Goal: Task Accomplishment & Management: Use online tool/utility

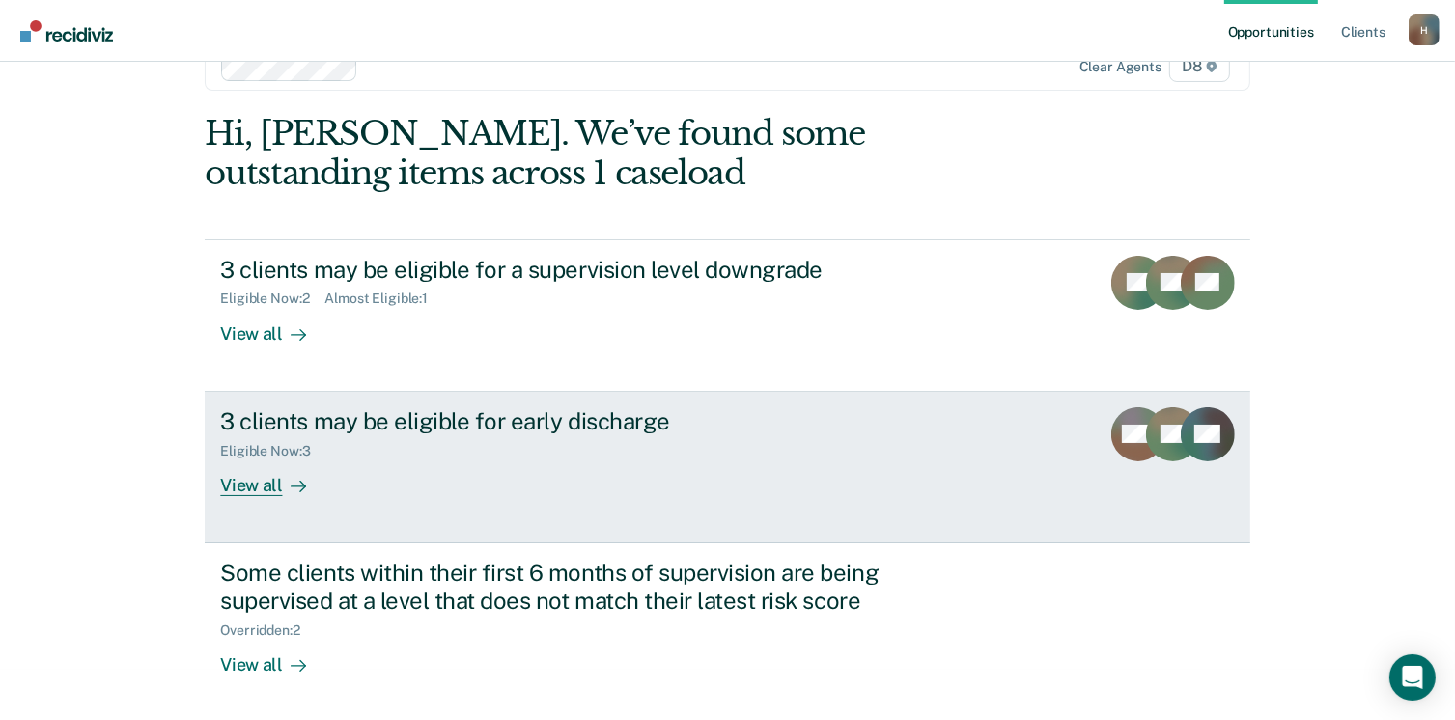
scroll to position [51, 0]
click at [1155, 437] on rect at bounding box center [1173, 434] width 54 height 54
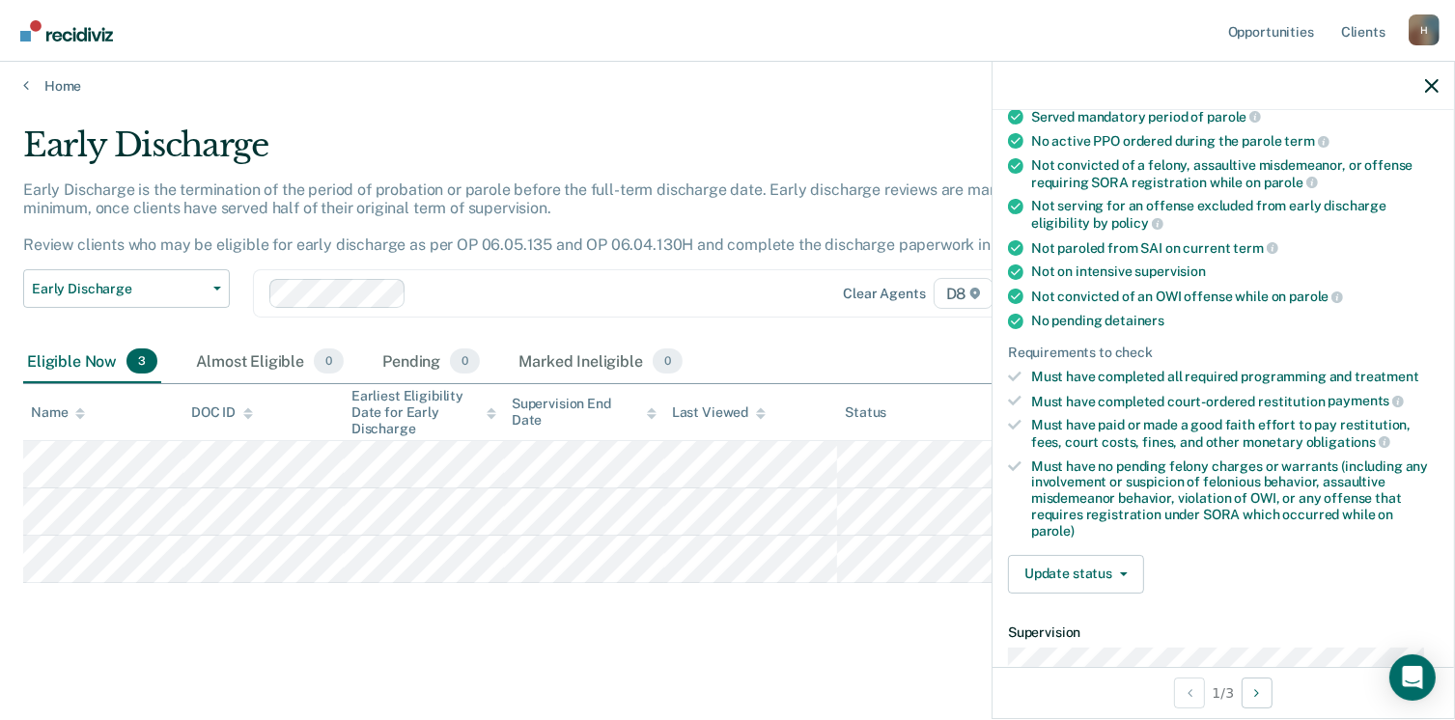
scroll to position [386, 0]
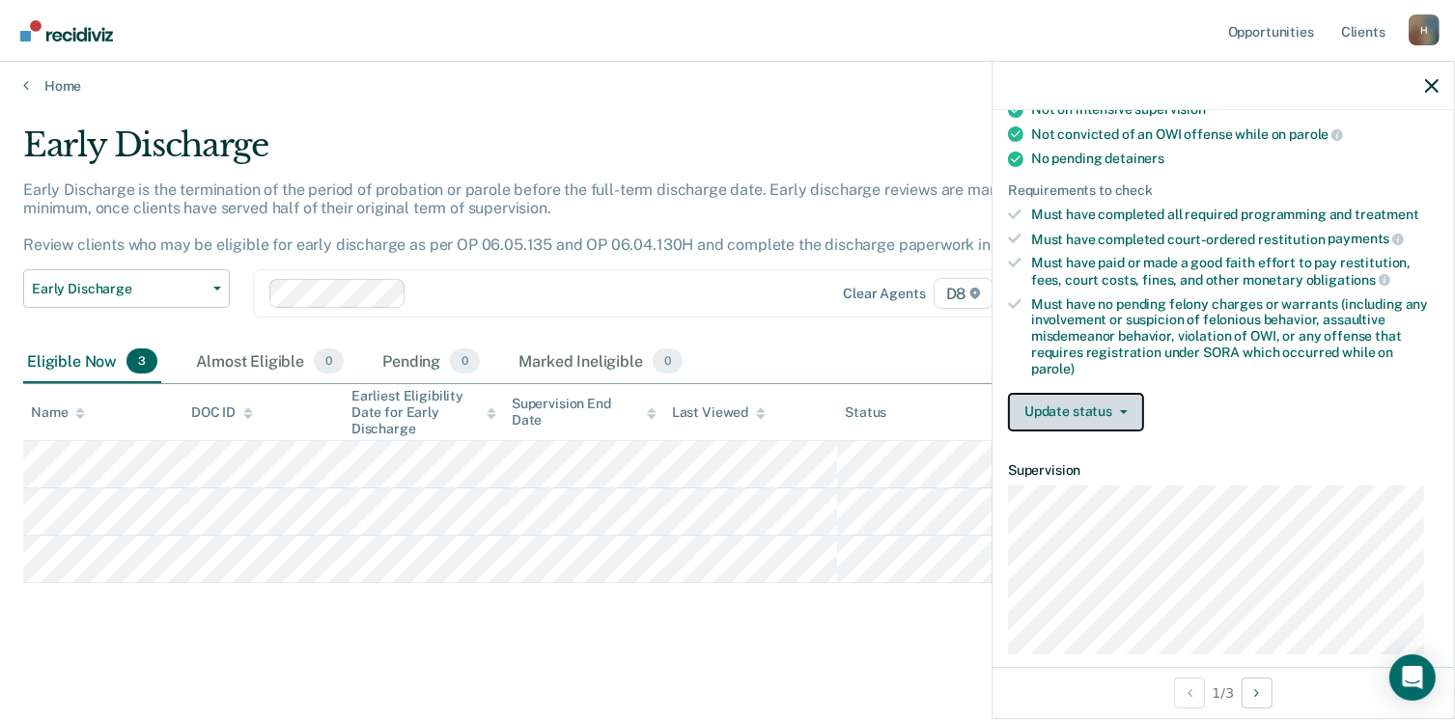
click at [1068, 403] on button "Update status" at bounding box center [1076, 412] width 136 height 39
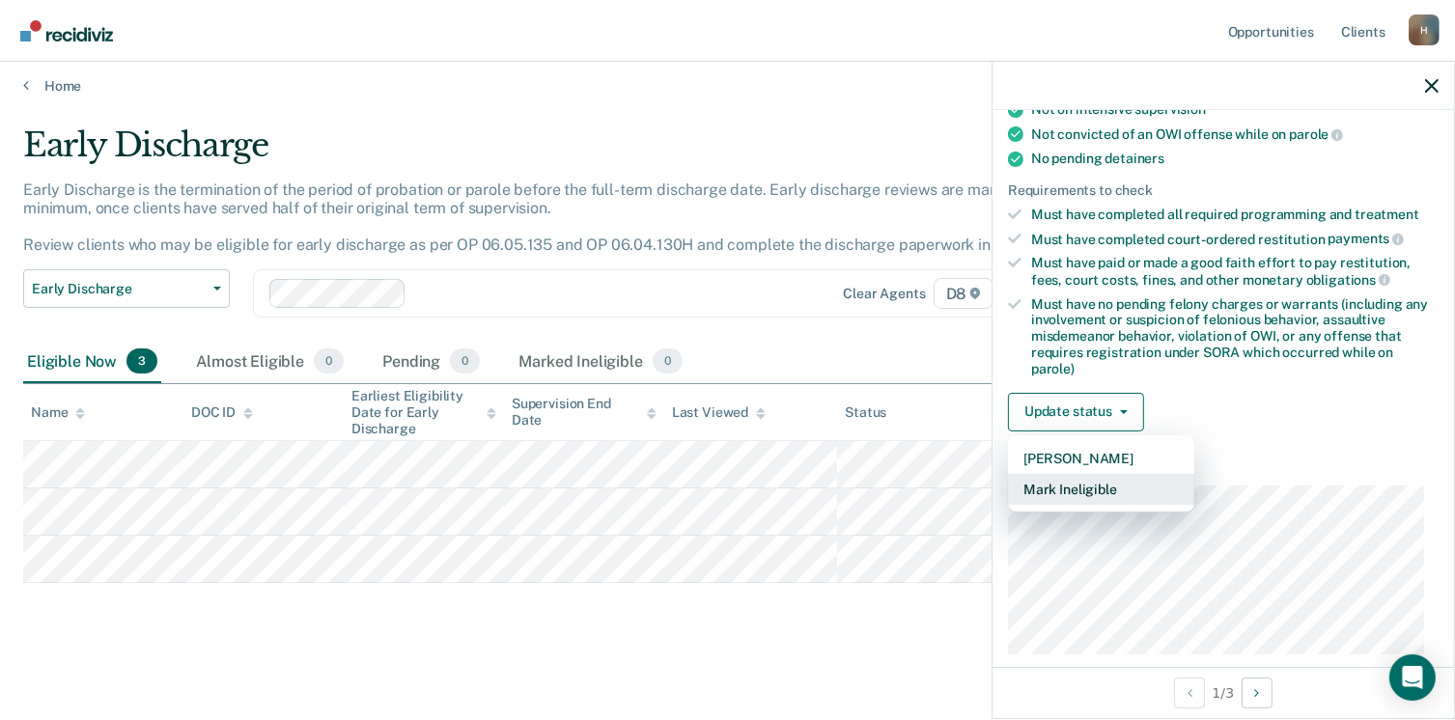
click at [1070, 481] on button "Mark Ineligible" at bounding box center [1101, 489] width 186 height 31
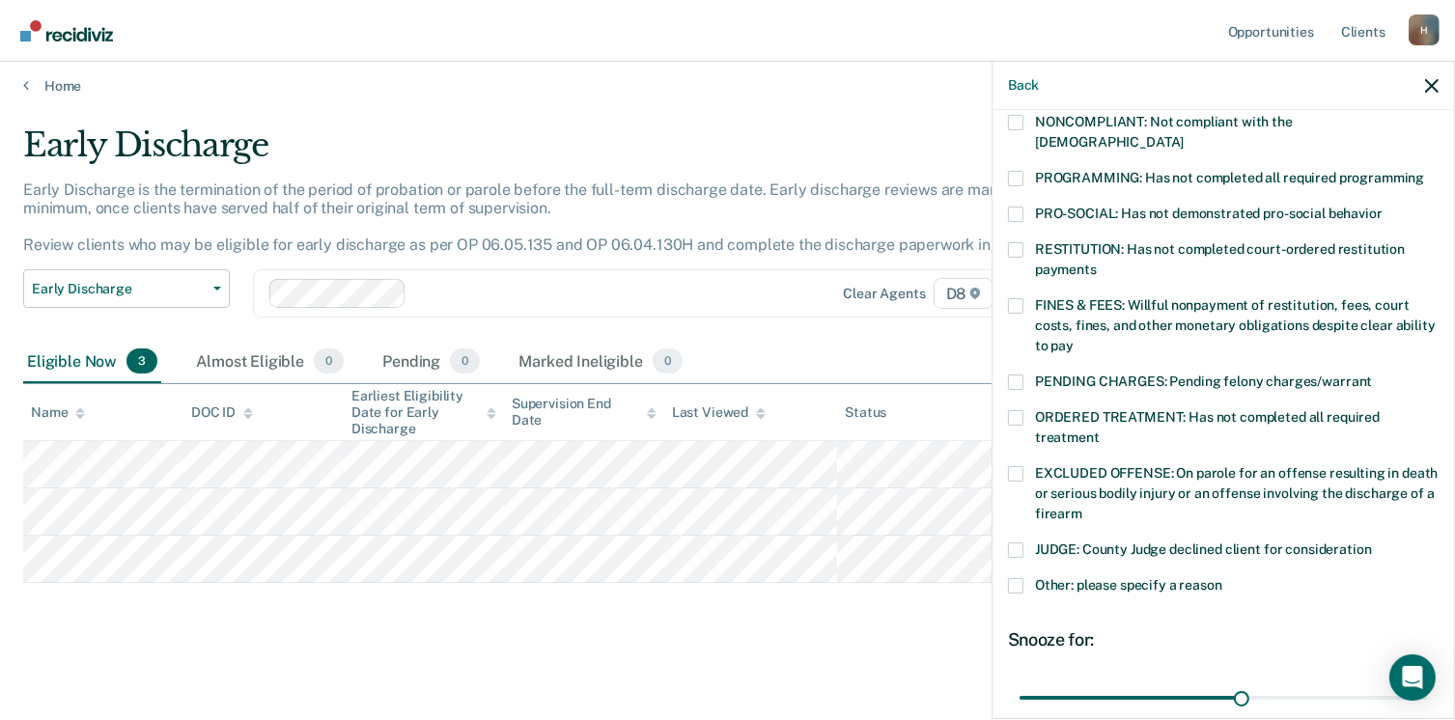
scroll to position [97, 0]
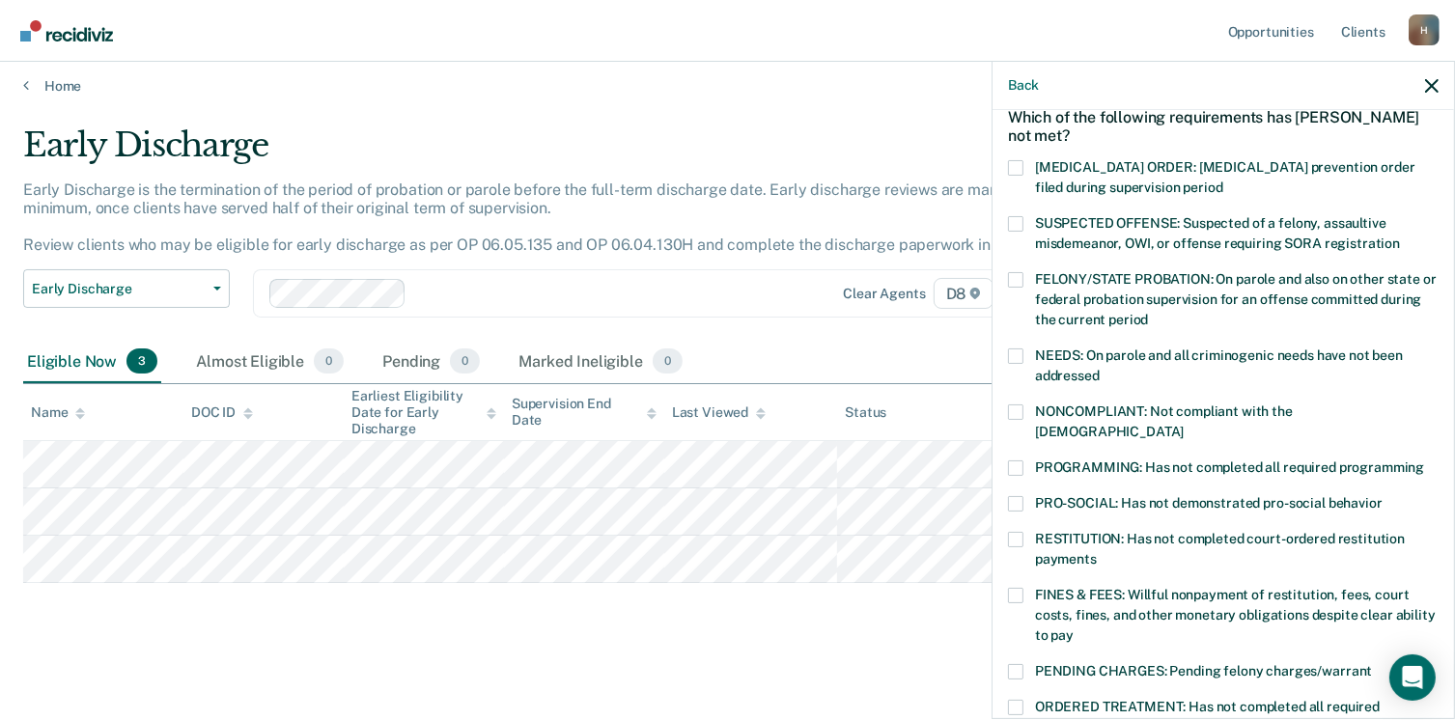
click at [1014, 409] on span at bounding box center [1015, 412] width 15 height 15
click at [1184, 425] on input "NONCOMPLIANT: Not compliant with the [DEMOGRAPHIC_DATA]" at bounding box center [1184, 425] width 0 height 0
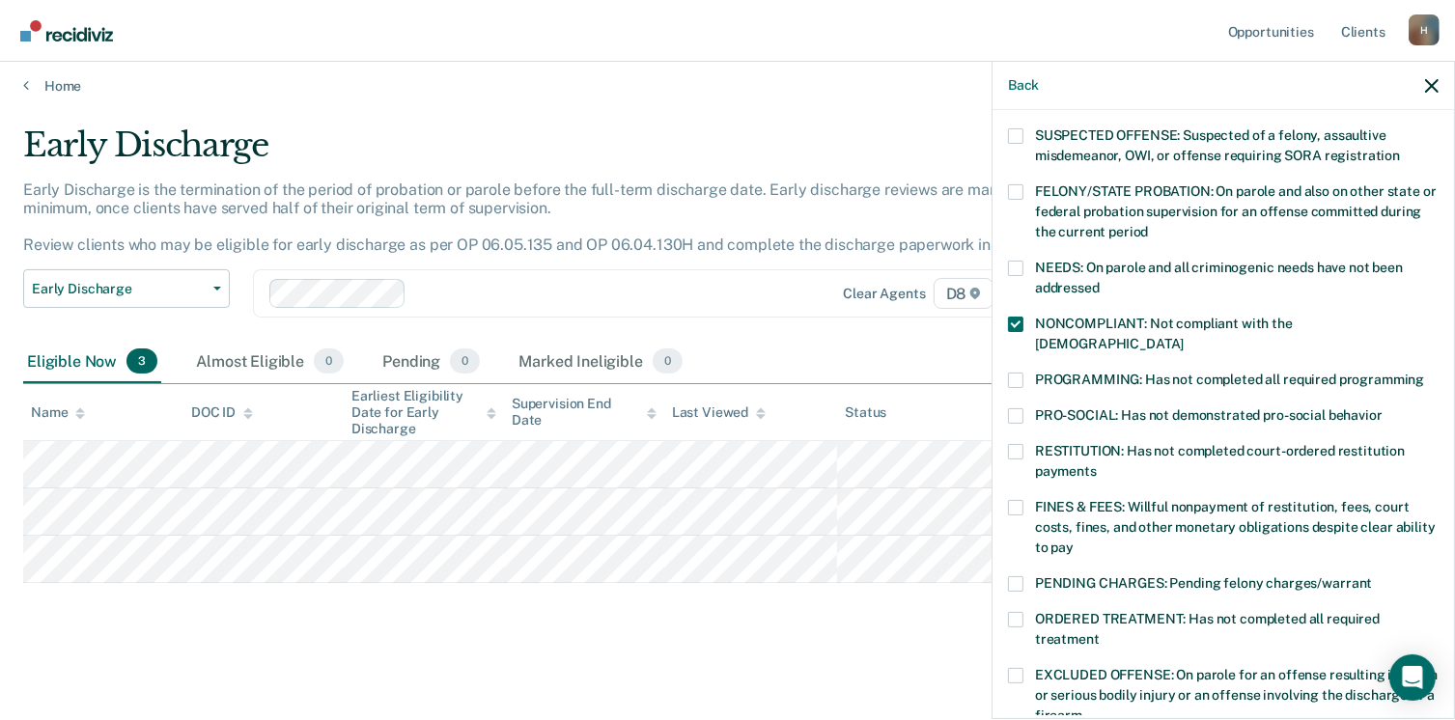
scroll to position [290, 0]
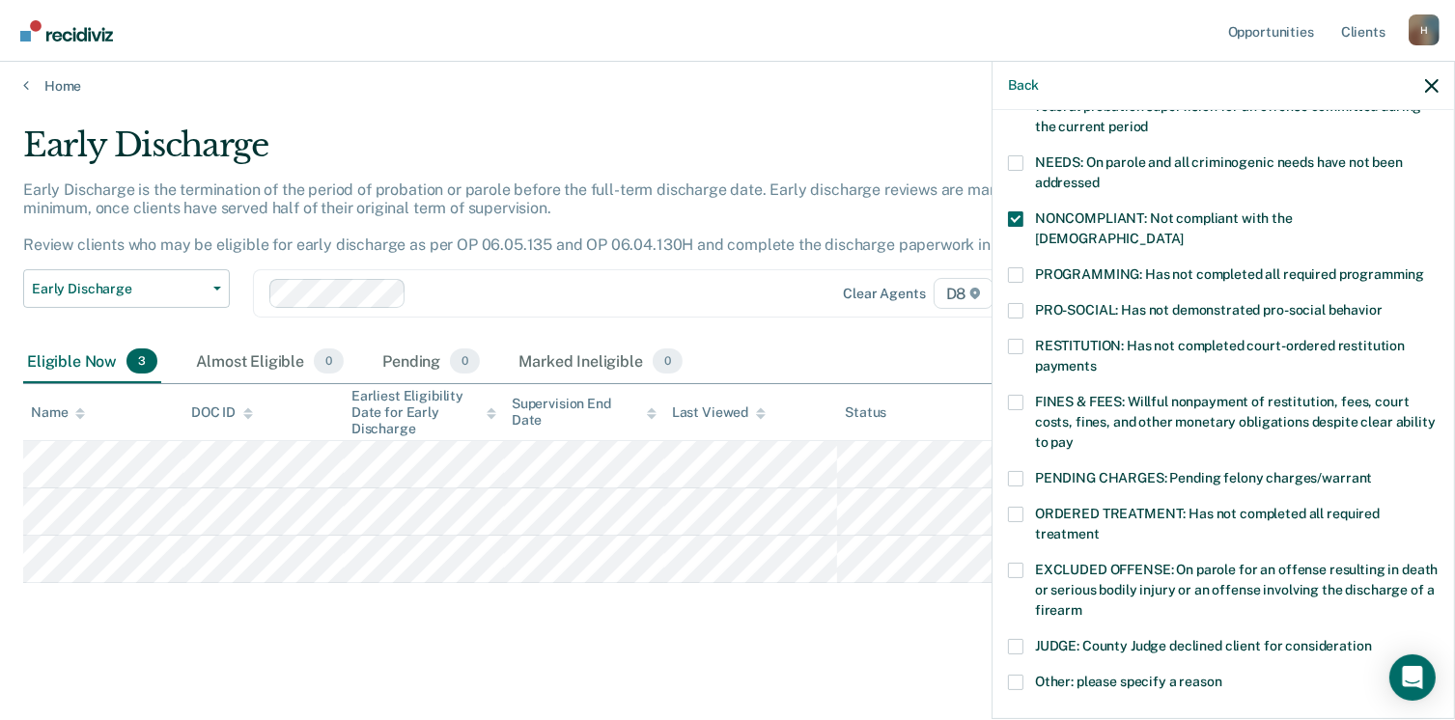
click at [1015, 471] on span at bounding box center [1015, 478] width 15 height 15
click at [1372, 471] on input "PENDING CHARGES: Pending felony charges/warrant" at bounding box center [1372, 471] width 0 height 0
click at [1015, 471] on span at bounding box center [1015, 478] width 15 height 15
click at [1372, 471] on input "PENDING CHARGES: Pending felony charges/warrant" at bounding box center [1372, 471] width 0 height 0
click at [1012, 675] on span at bounding box center [1015, 682] width 15 height 15
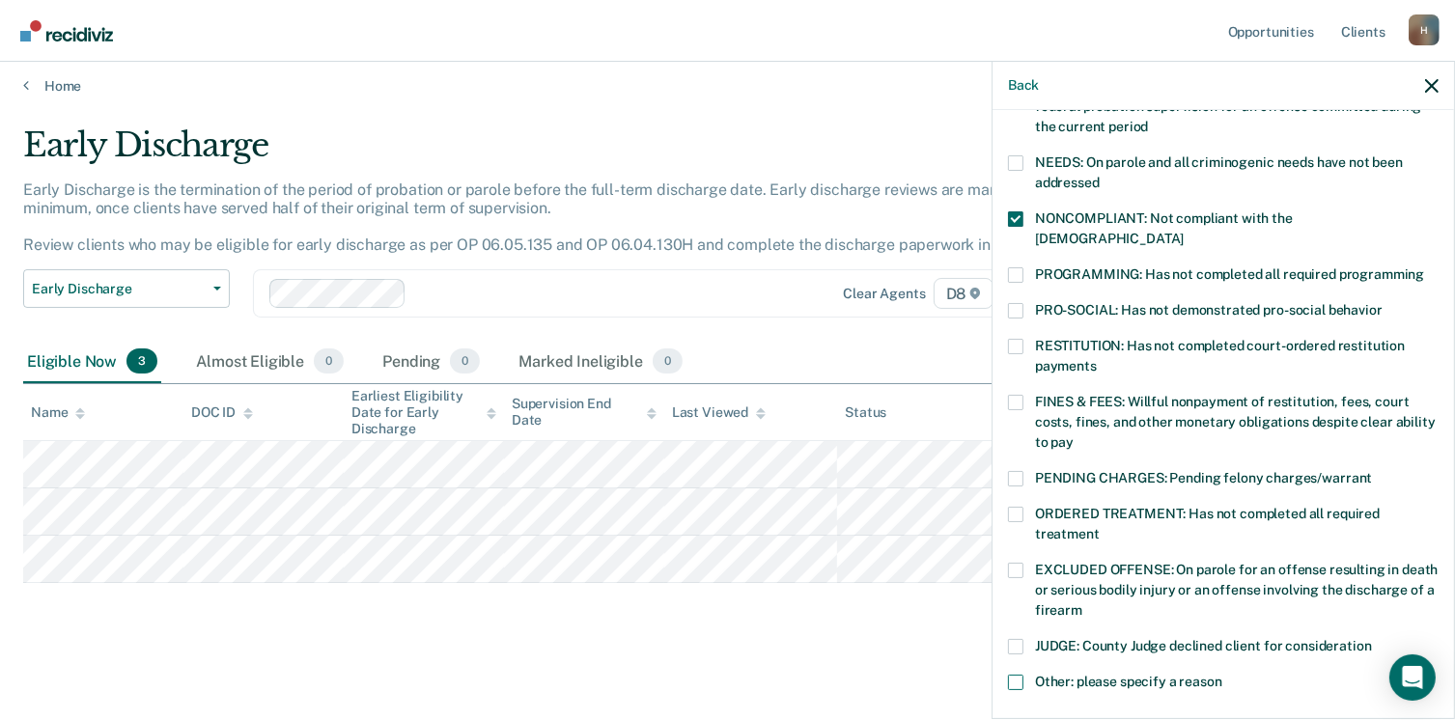
click at [1223, 675] on input "Other: please specify a reason" at bounding box center [1223, 675] width 0 height 0
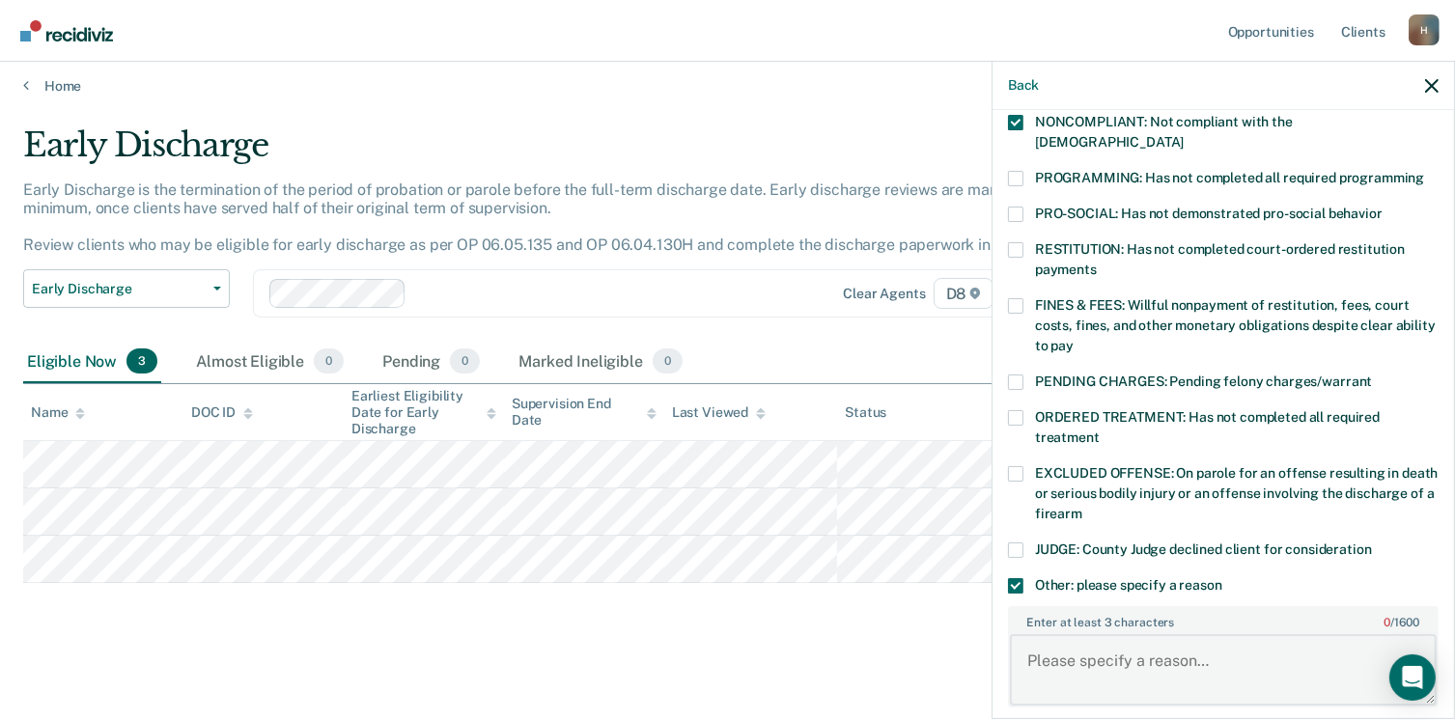
click at [1058, 635] on textarea "Enter at least 3 characters 0 / 1600" at bounding box center [1223, 670] width 427 height 71
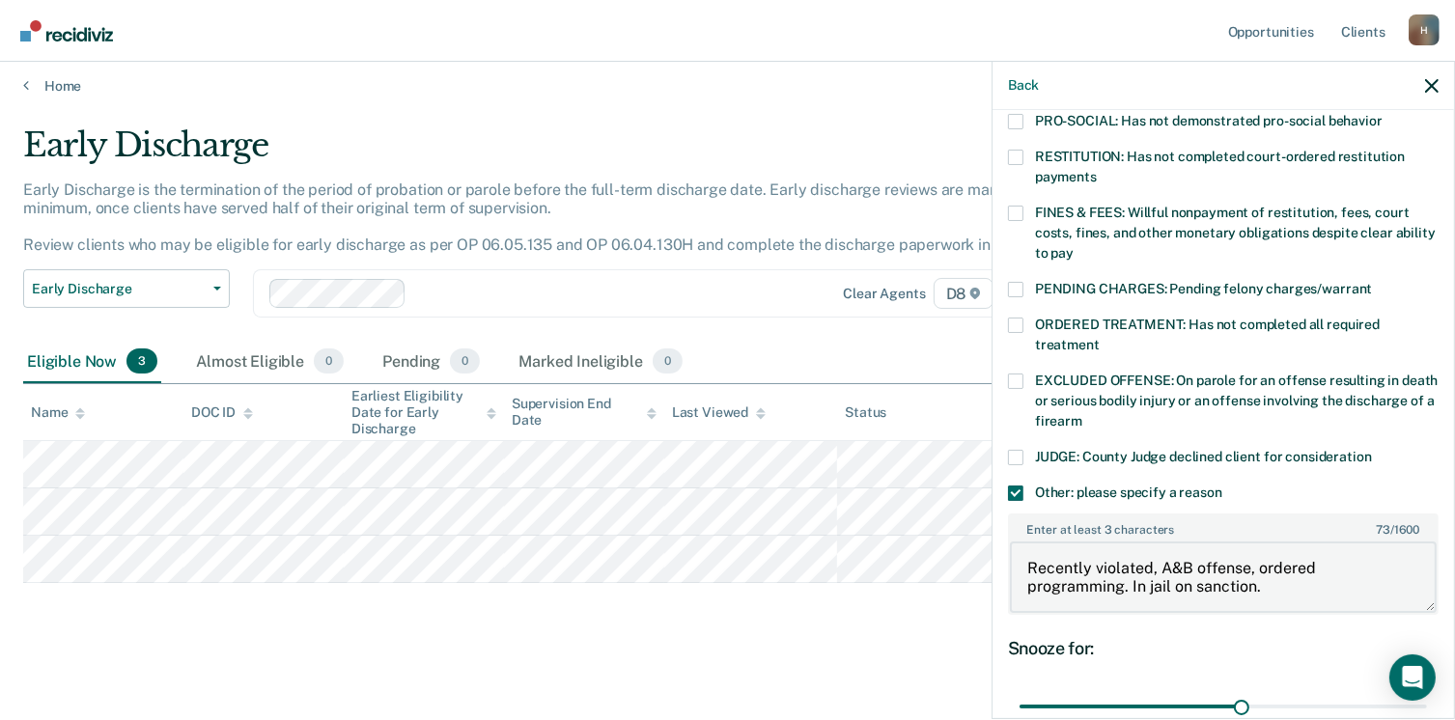
scroll to position [648, 0]
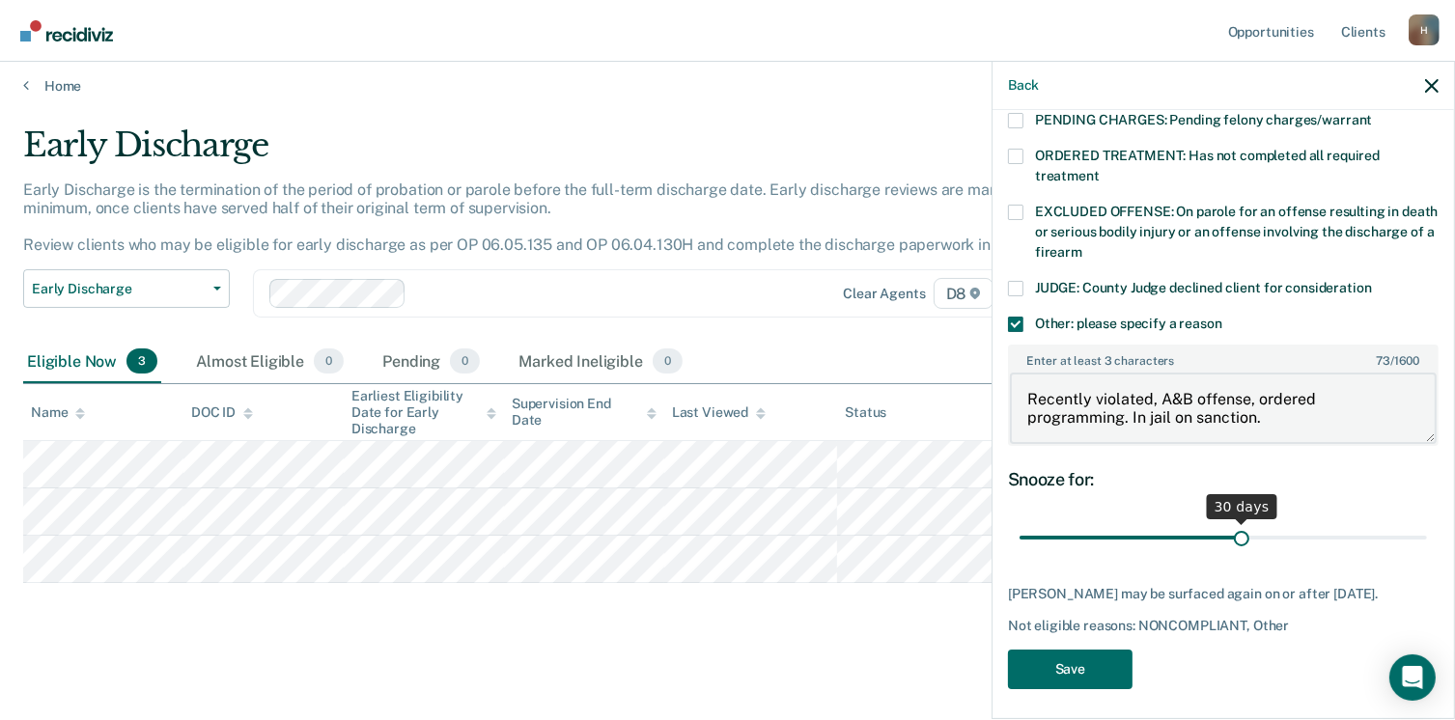
type textarea "Recently violated, A&B offense, ordered programming. In jail on sanction."
drag, startPoint x: 1229, startPoint y: 507, endPoint x: 1395, endPoint y: 515, distance: 165.3
type input "53"
click at [1395, 522] on input "range" at bounding box center [1224, 539] width 408 height 34
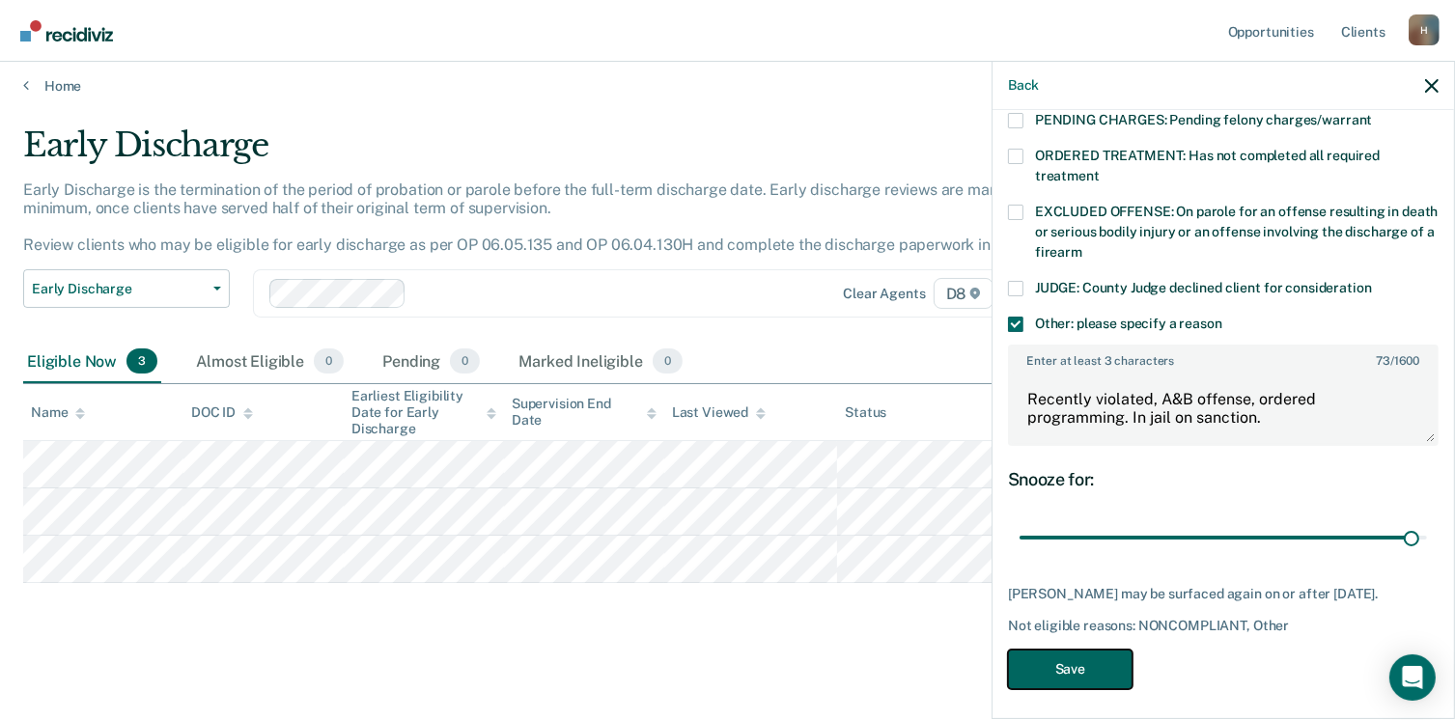
click at [1087, 658] on button "Save" at bounding box center [1070, 670] width 125 height 40
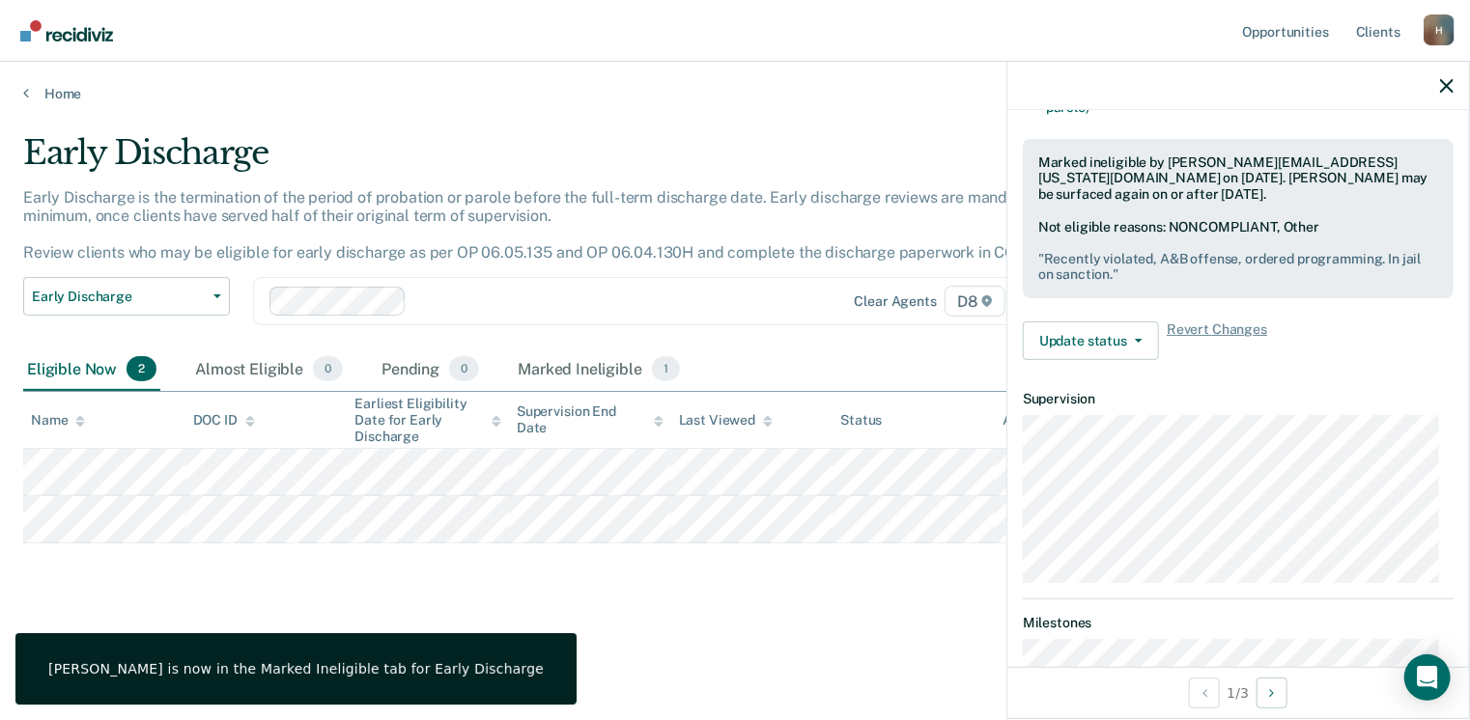
scroll to position [457, 0]
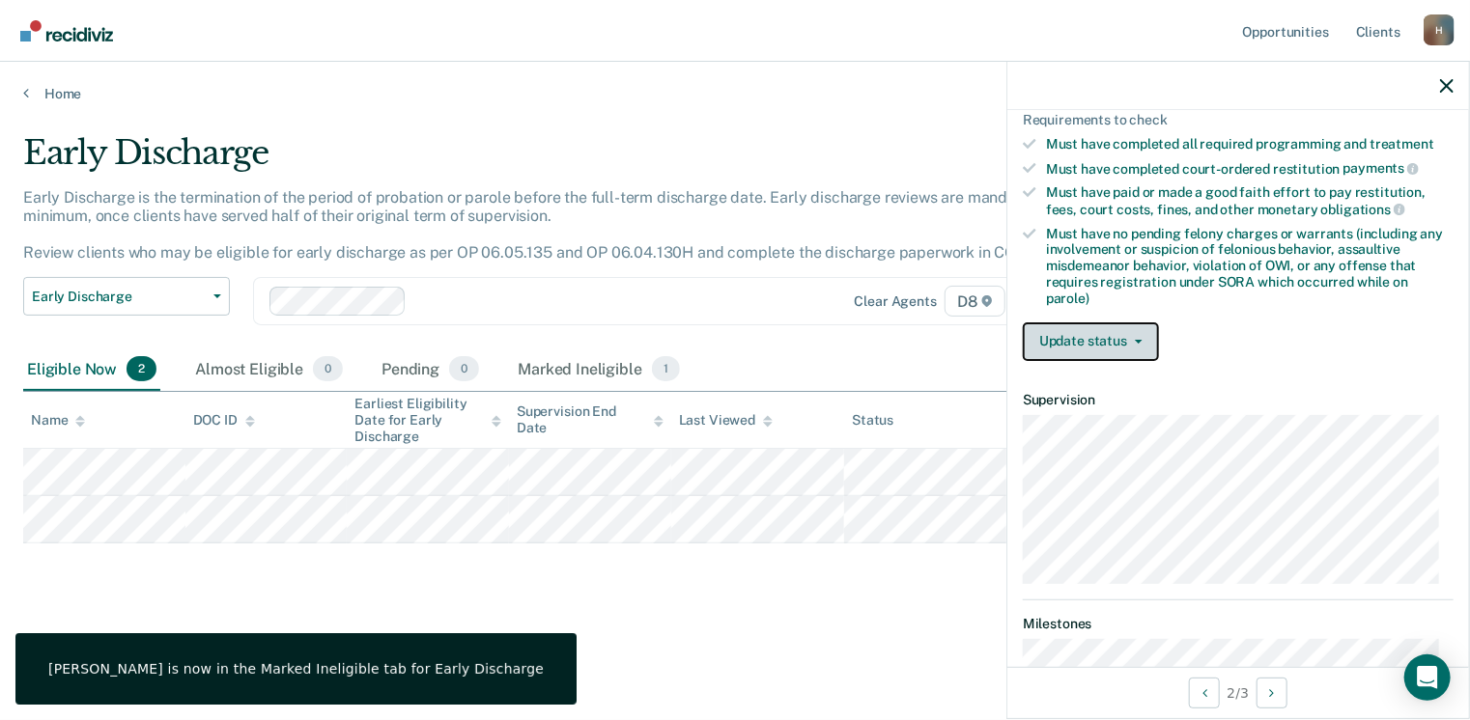
click at [1118, 323] on button "Update status" at bounding box center [1091, 342] width 136 height 39
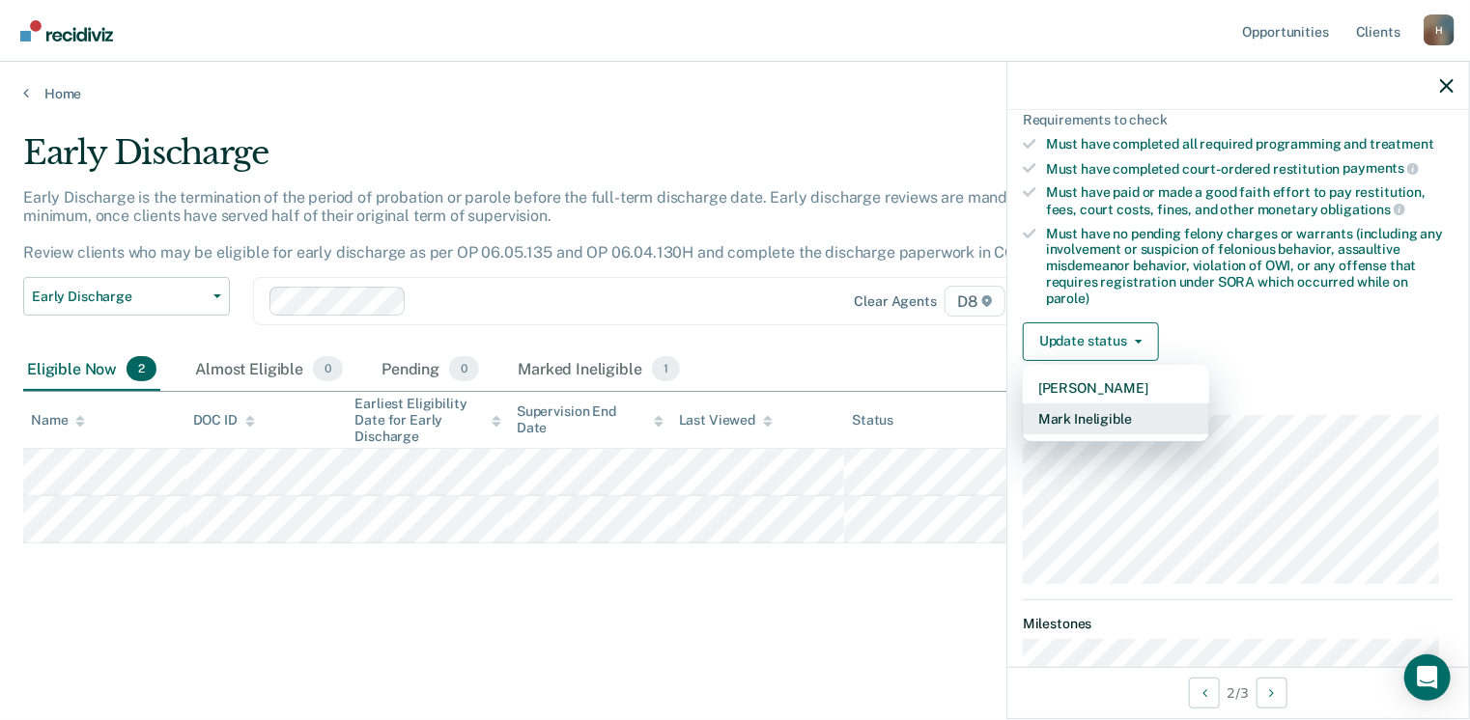
click at [1128, 414] on button "Mark Ineligible" at bounding box center [1116, 419] width 186 height 31
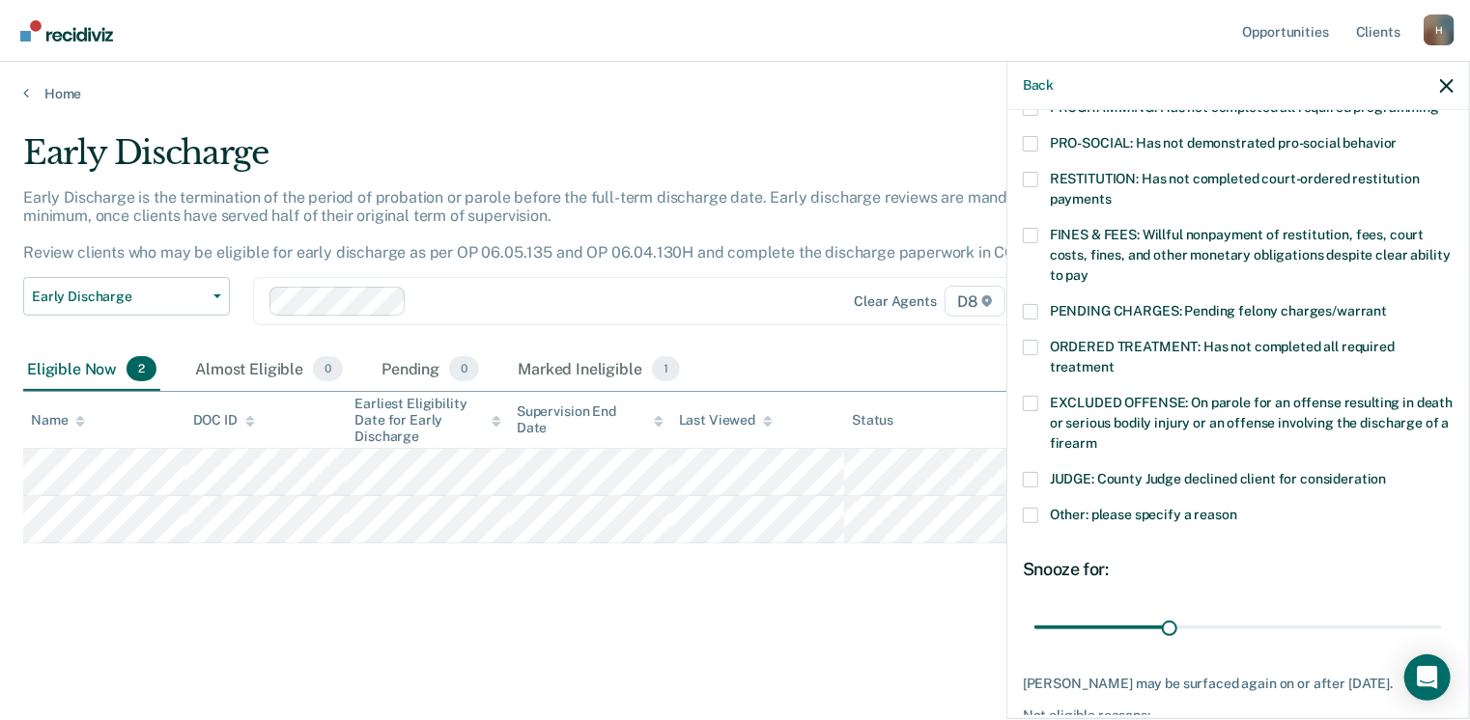
click at [1031, 508] on span at bounding box center [1030, 515] width 15 height 15
click at [1237, 508] on input "Other: please specify a reason" at bounding box center [1237, 508] width 0 height 0
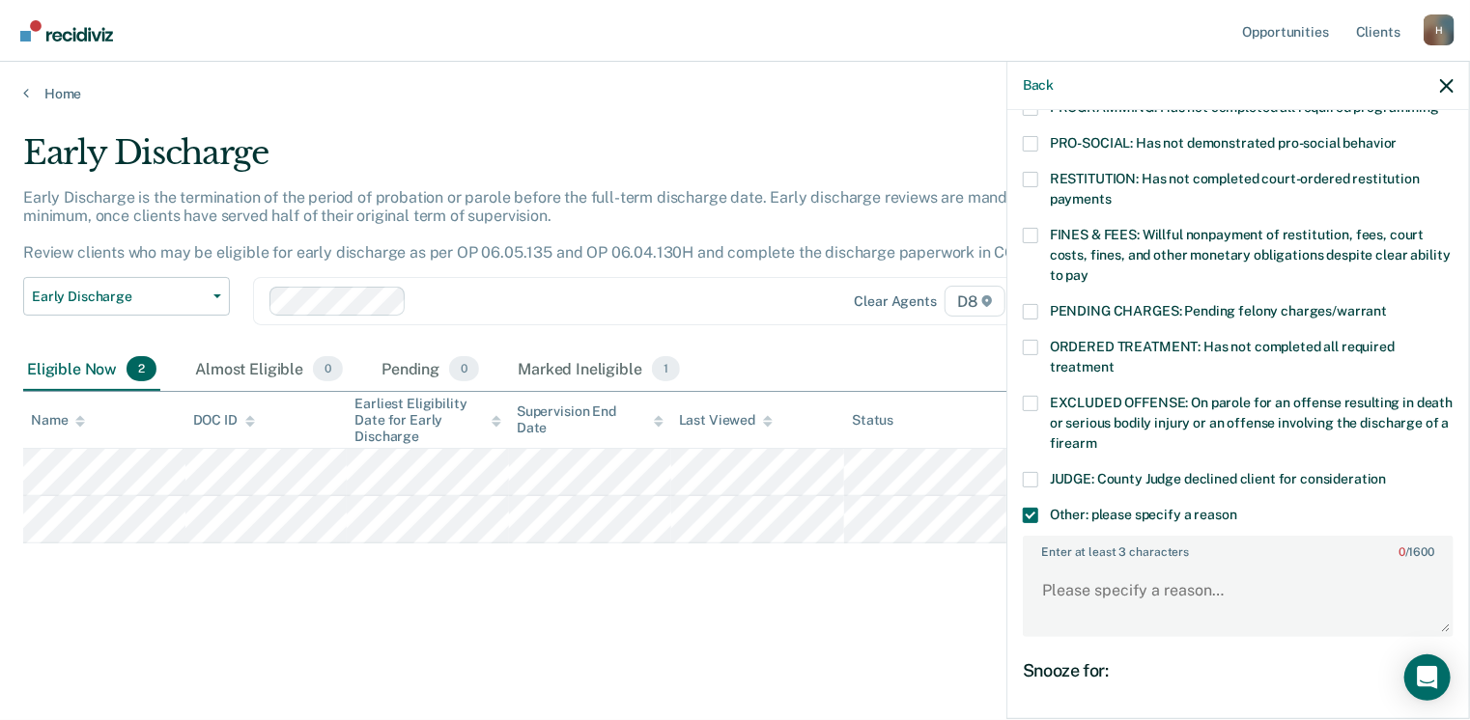
scroll to position [632, 0]
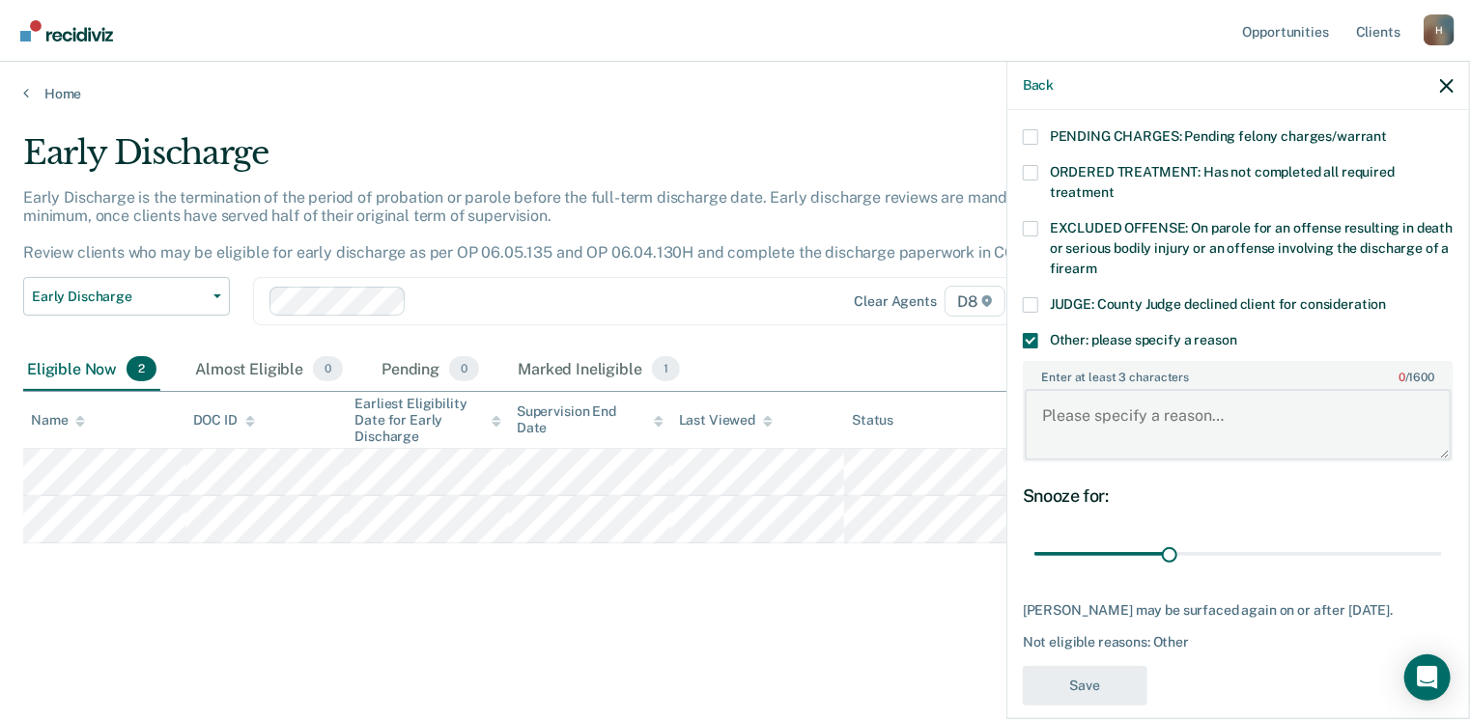
click at [1051, 394] on textarea "Enter at least 3 characters 0 / 1600" at bounding box center [1238, 424] width 427 height 71
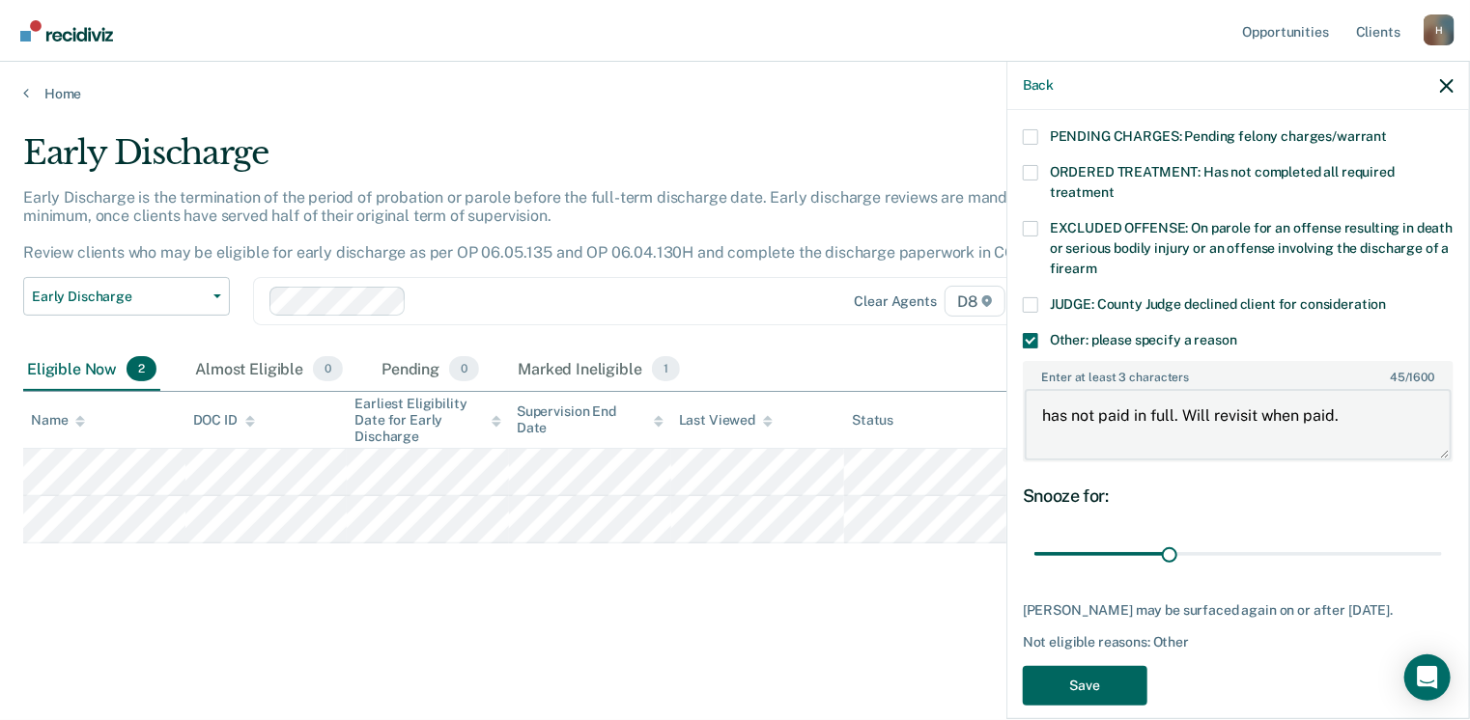
type textarea "has not paid in full. Will revisit when paid."
click at [1126, 666] on button "Save" at bounding box center [1085, 686] width 125 height 40
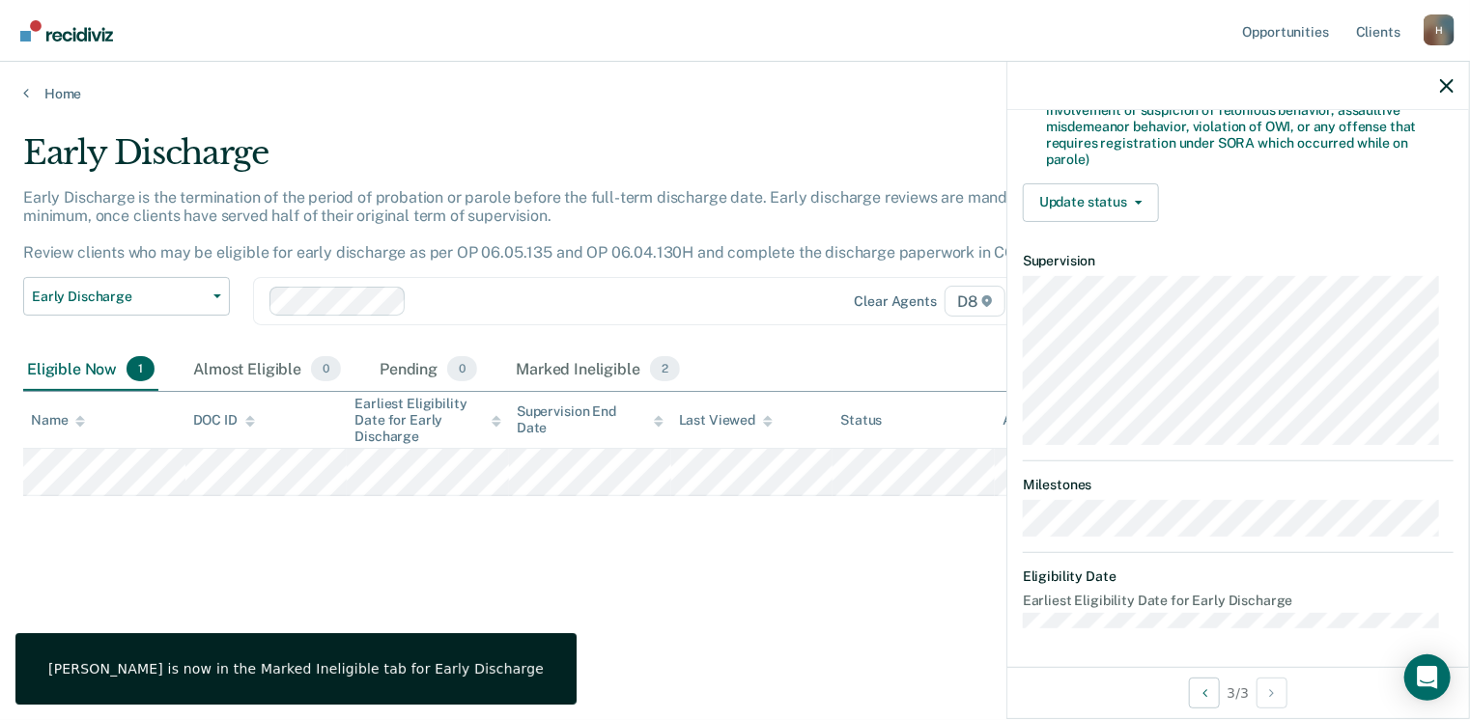
scroll to position [586, 0]
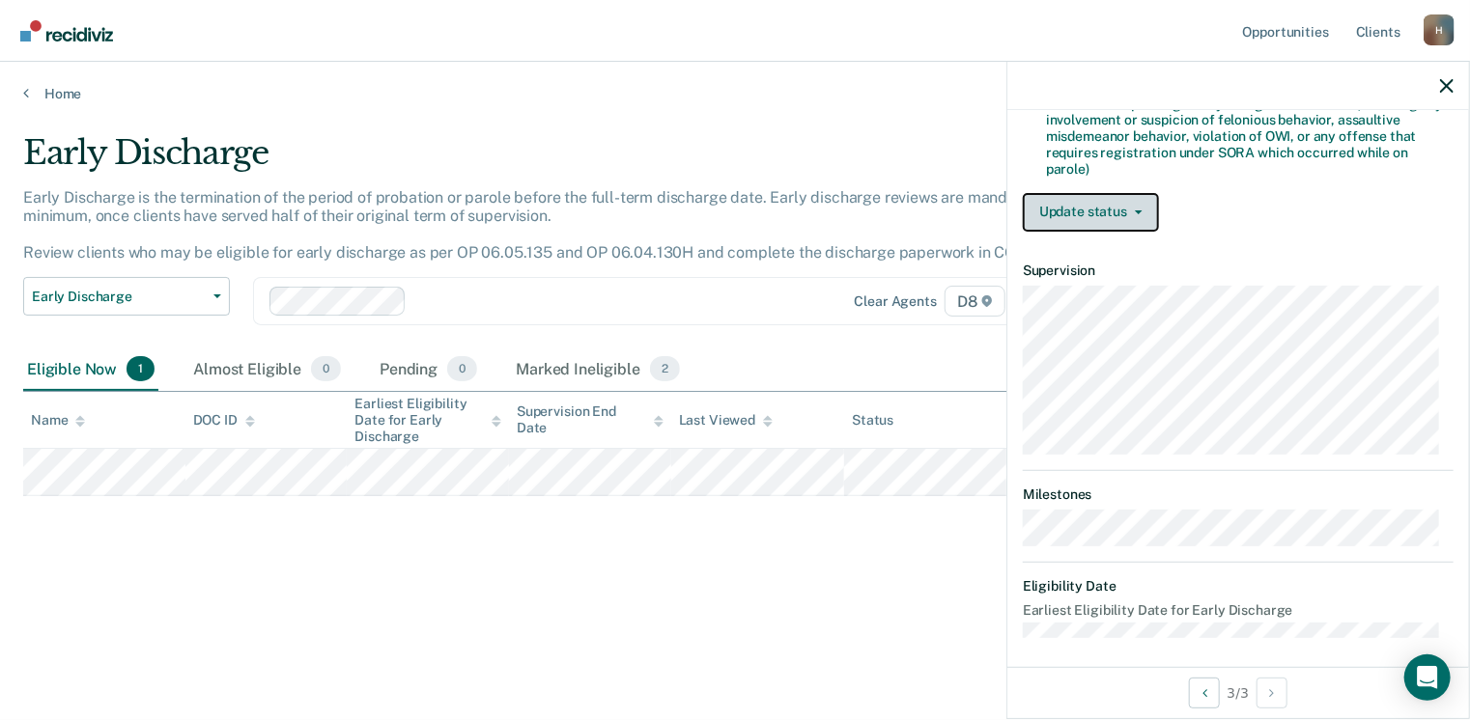
click at [1109, 200] on button "Update status" at bounding box center [1091, 212] width 136 height 39
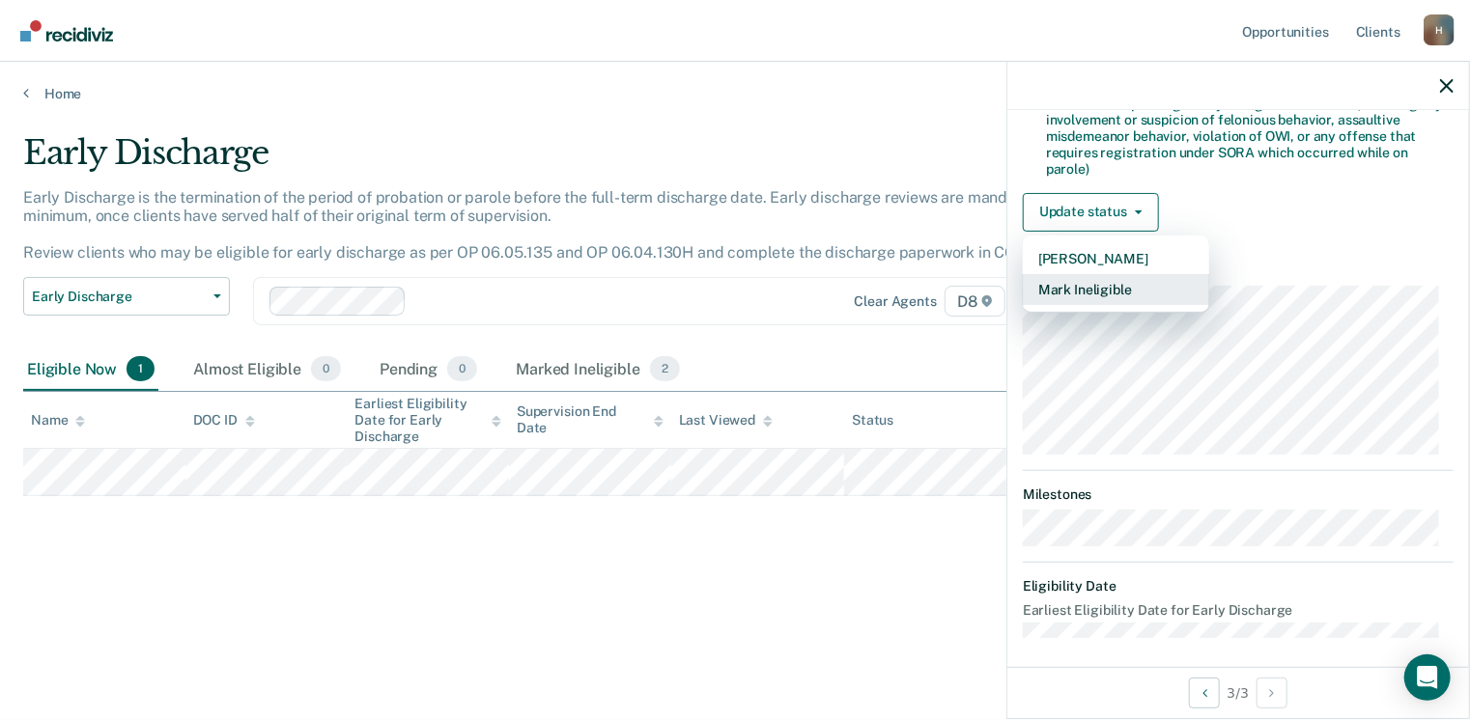
click at [1116, 283] on button "Mark Ineligible" at bounding box center [1116, 289] width 186 height 31
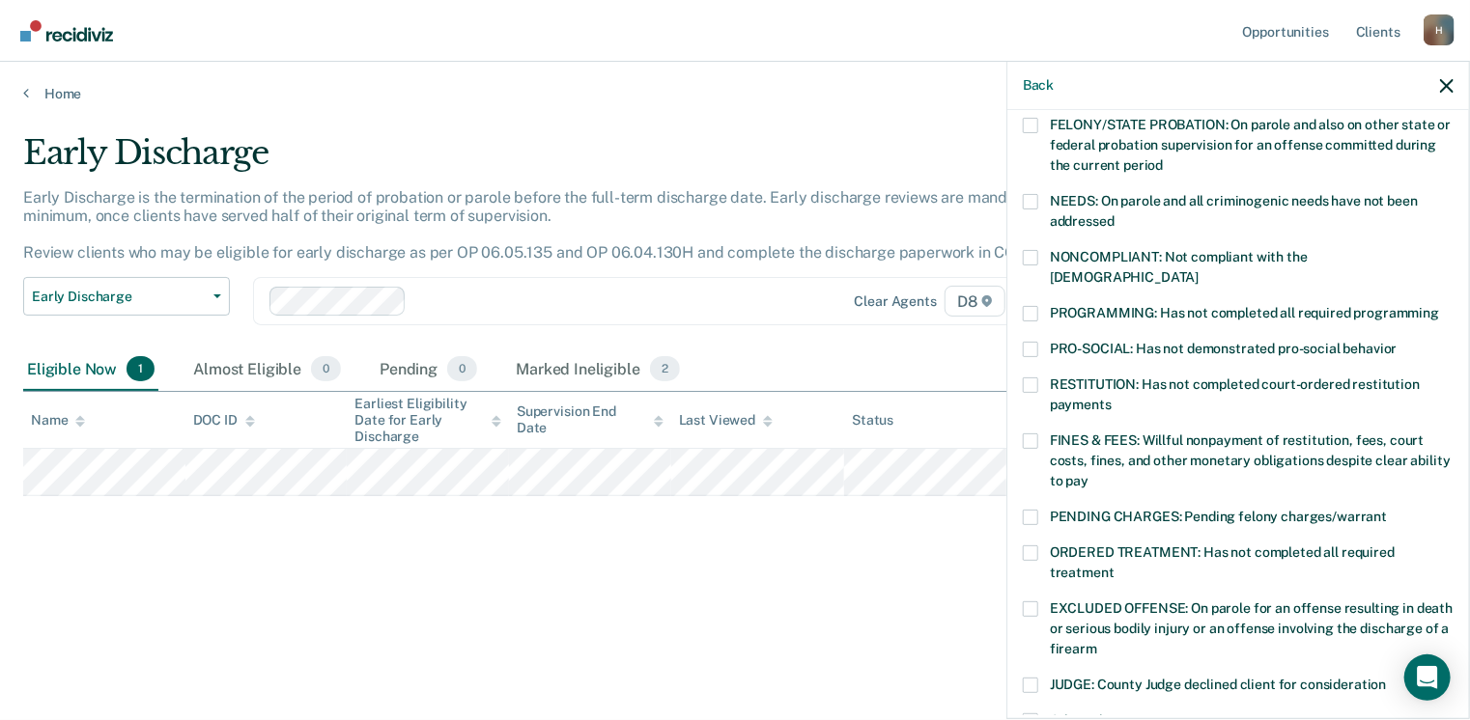
scroll to position [146, 0]
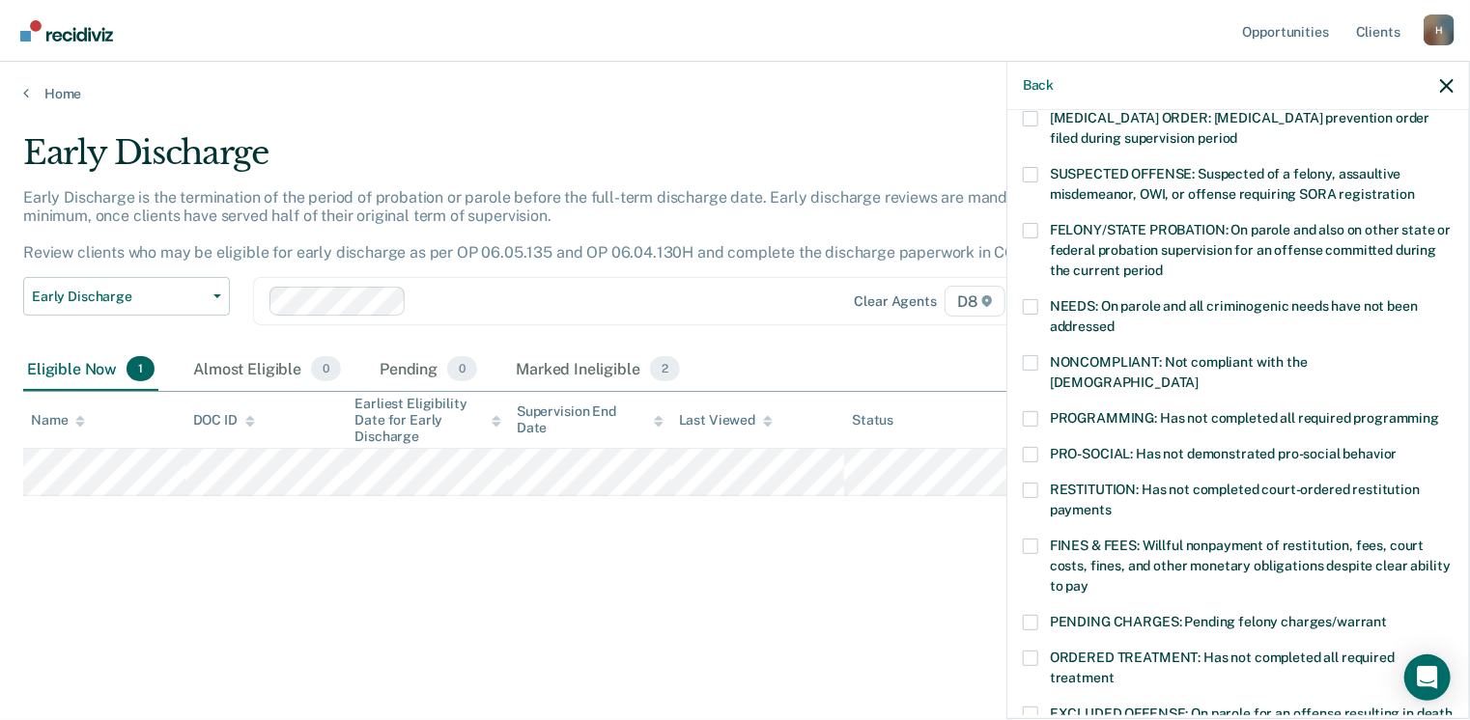
click at [1032, 169] on span at bounding box center [1030, 174] width 15 height 15
click at [1415, 187] on input "SUSPECTED OFFENSE: Suspected of a felony, assaultive misdemeanor, OWI, or offen…" at bounding box center [1415, 187] width 0 height 0
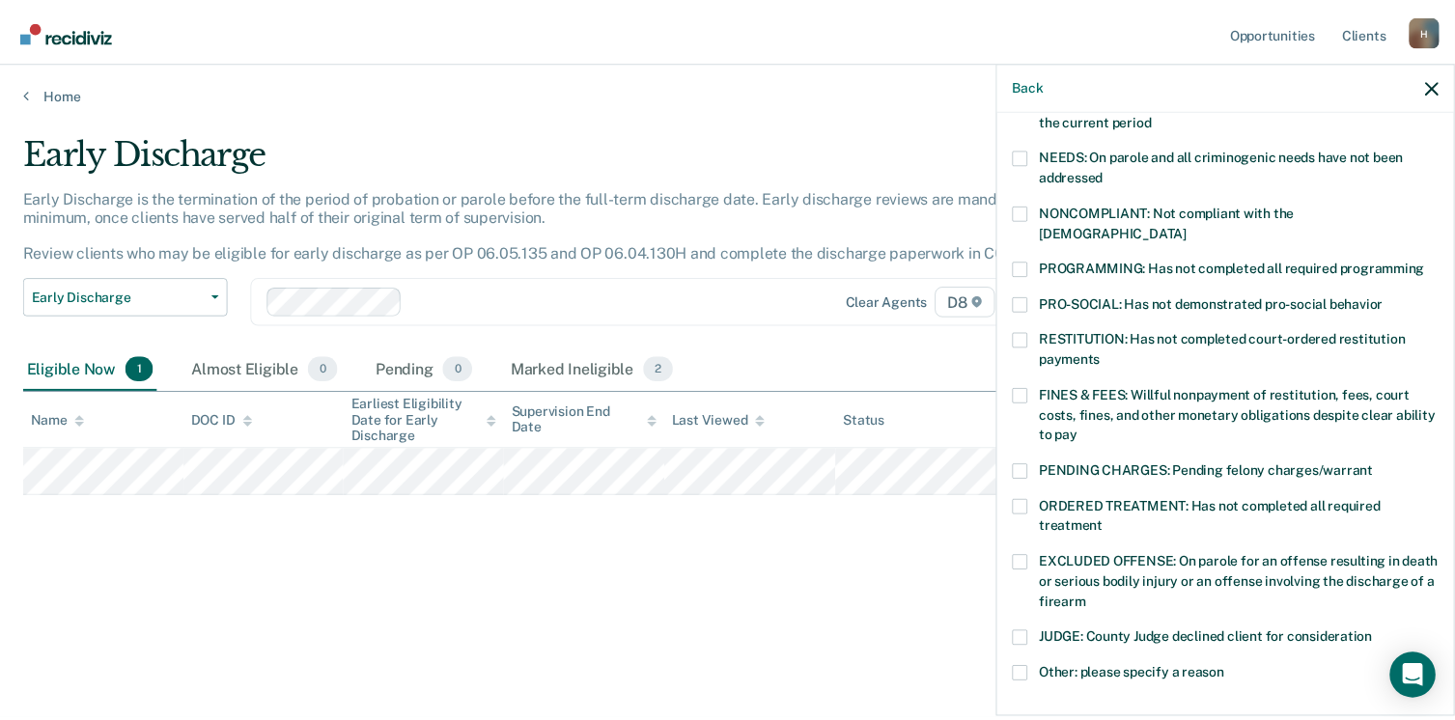
scroll to position [532, 0]
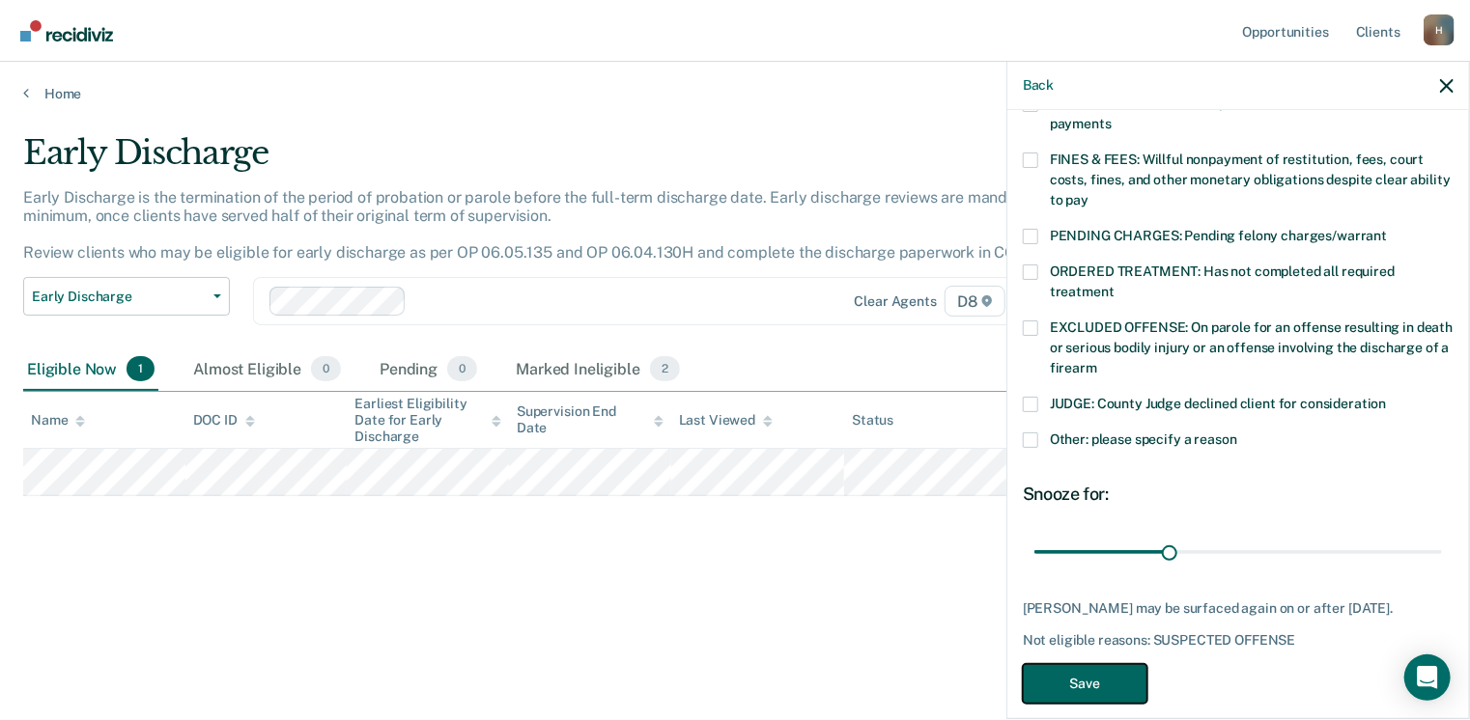
click at [1116, 664] on button "Save" at bounding box center [1085, 684] width 125 height 40
